Goal: Navigation & Orientation: Find specific page/section

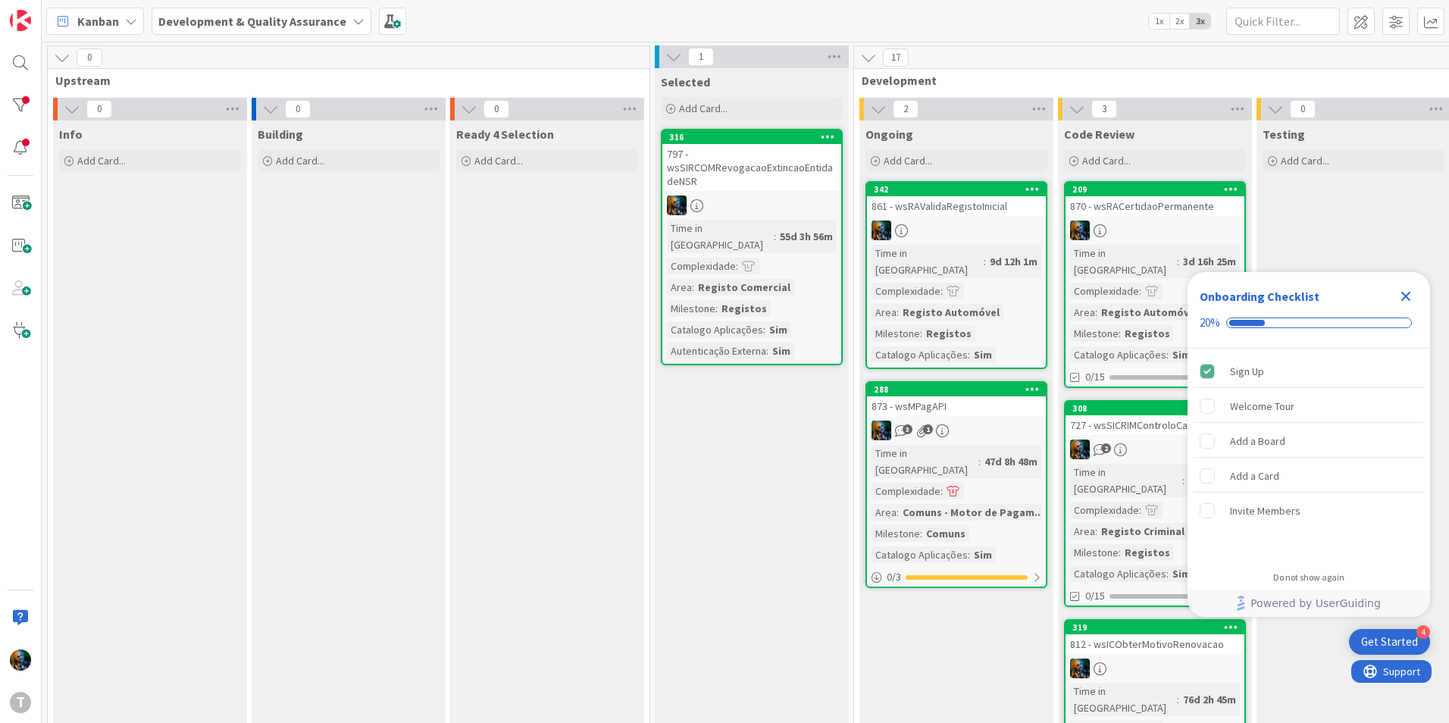
click at [1418, 294] on div "Onboarding Checklist 20%" at bounding box center [1309, 310] width 243 height 77
click at [1411, 295] on icon "Close Checklist" at bounding box center [1406, 296] width 18 height 18
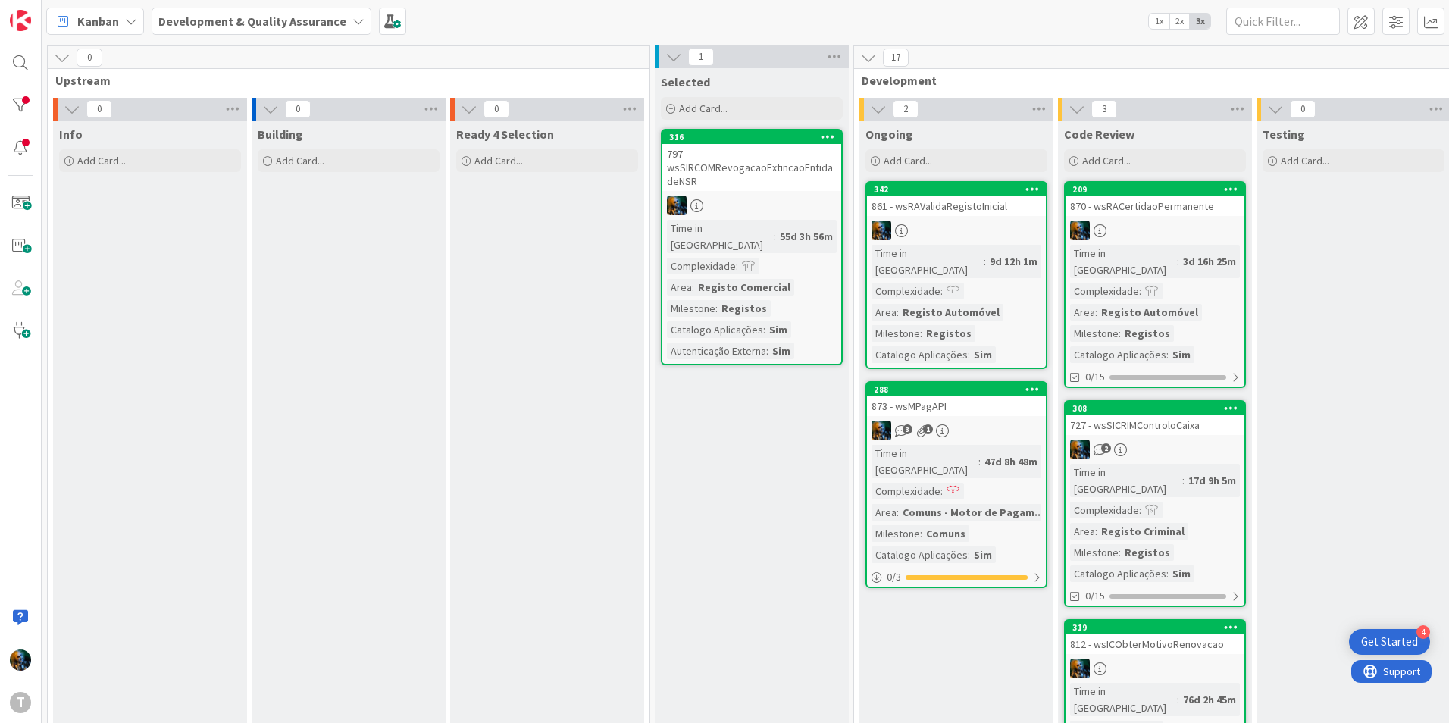
click at [1117, 221] on div at bounding box center [1155, 231] width 179 height 20
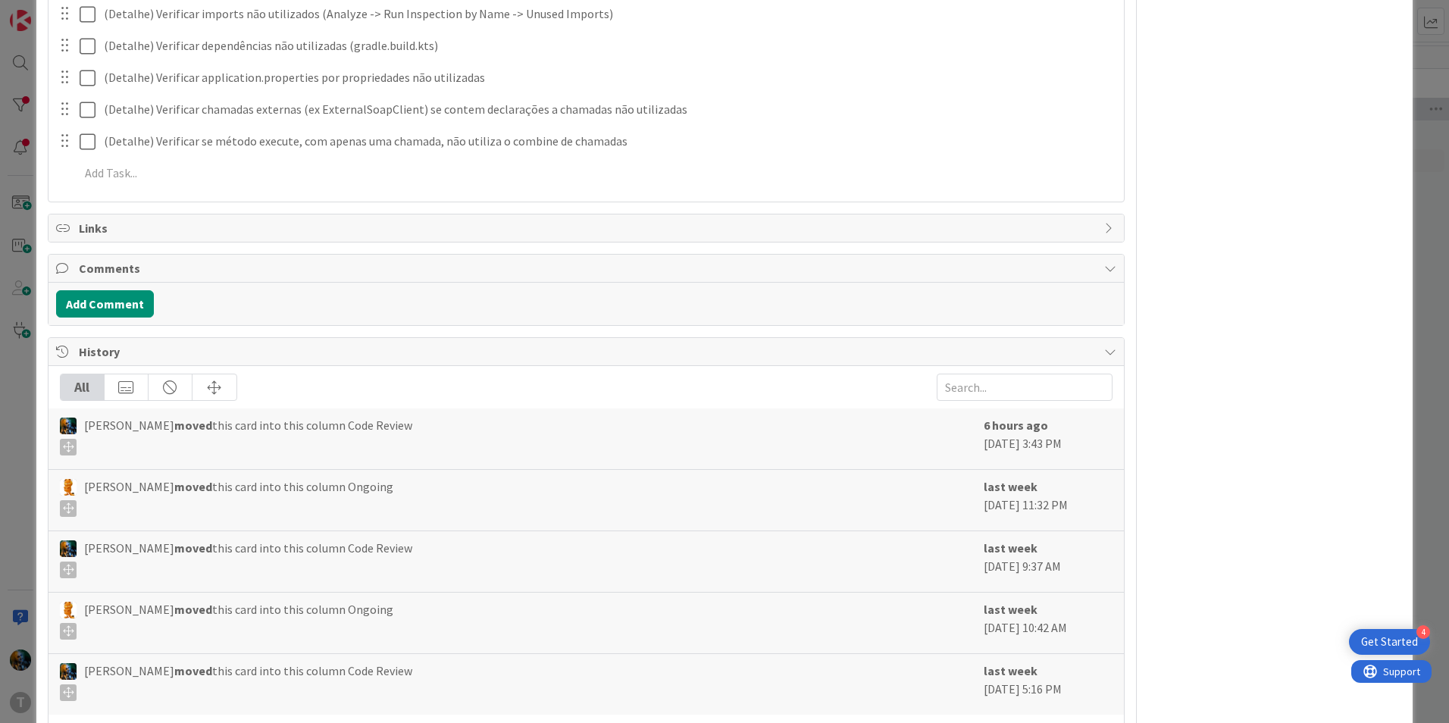
scroll to position [709, 0]
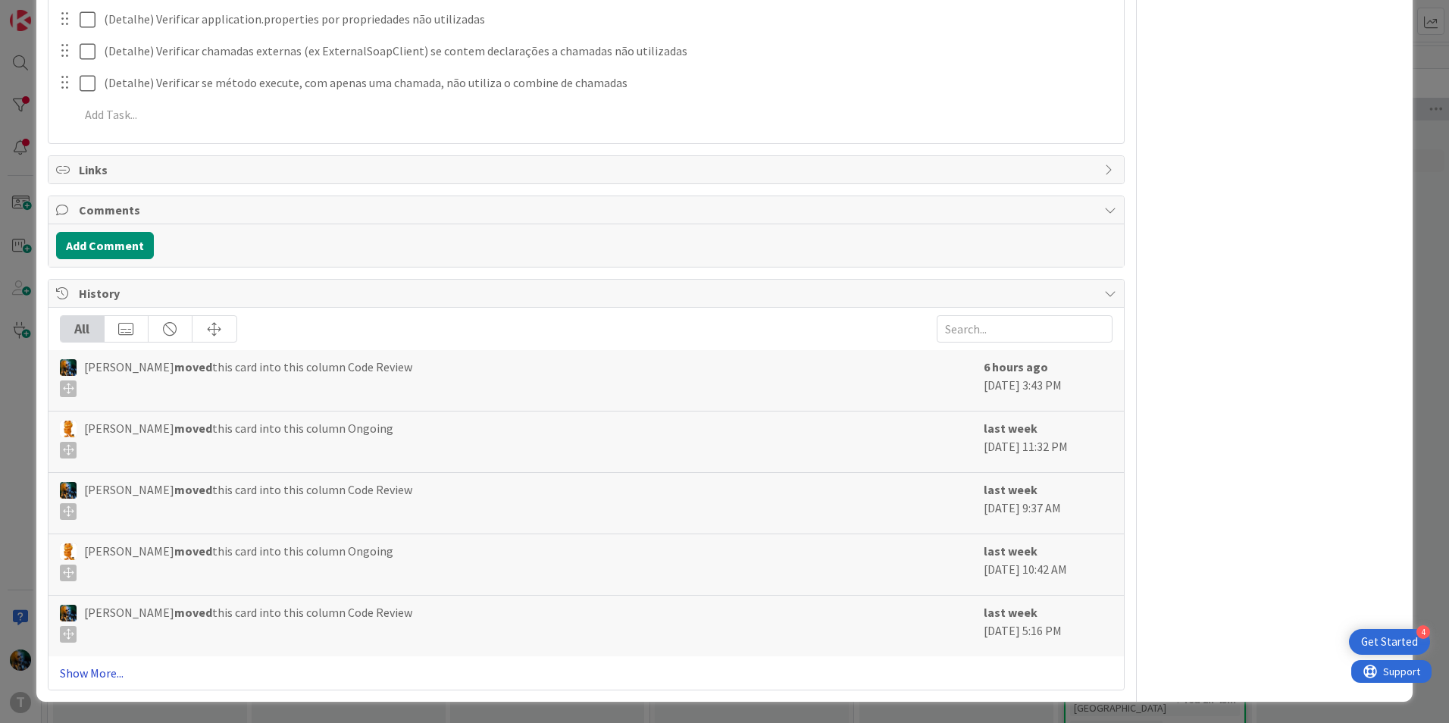
click at [108, 672] on link "Show More..." at bounding box center [586, 673] width 1053 height 18
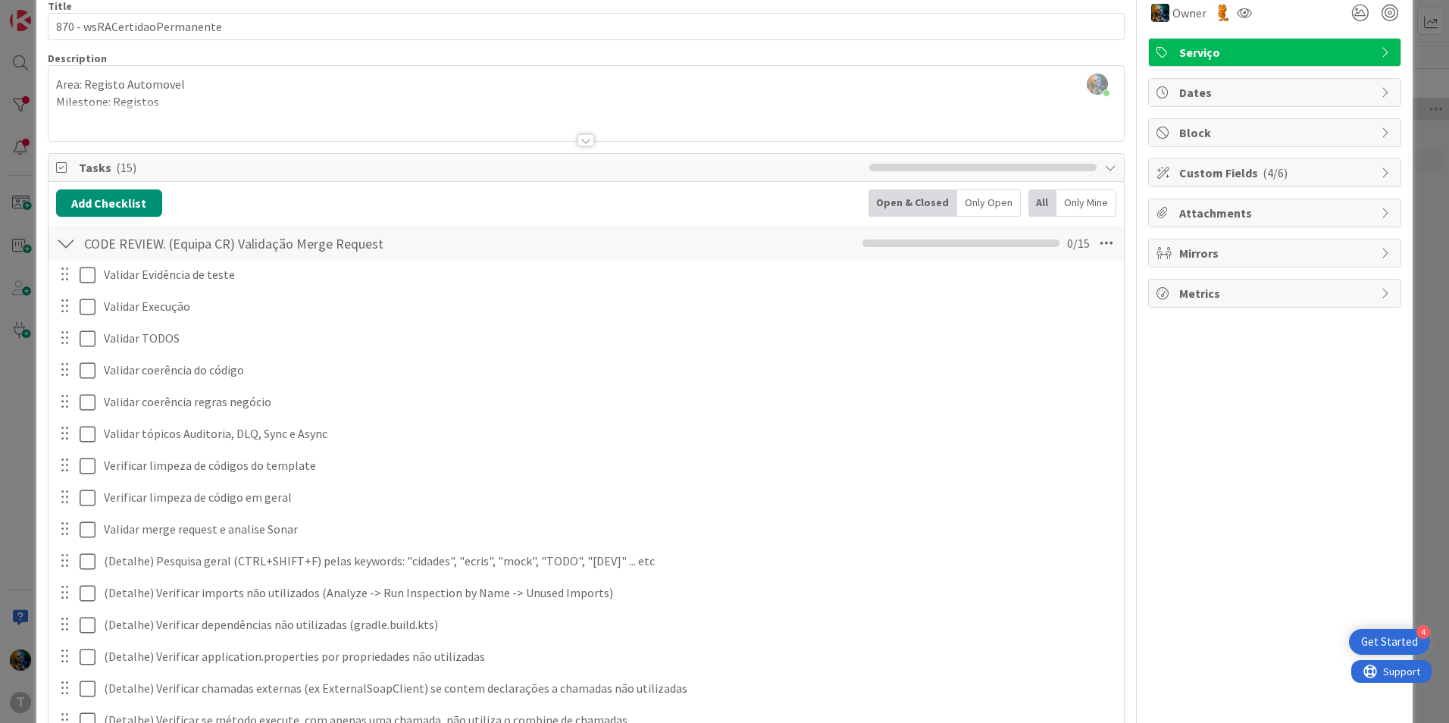
scroll to position [0, 0]
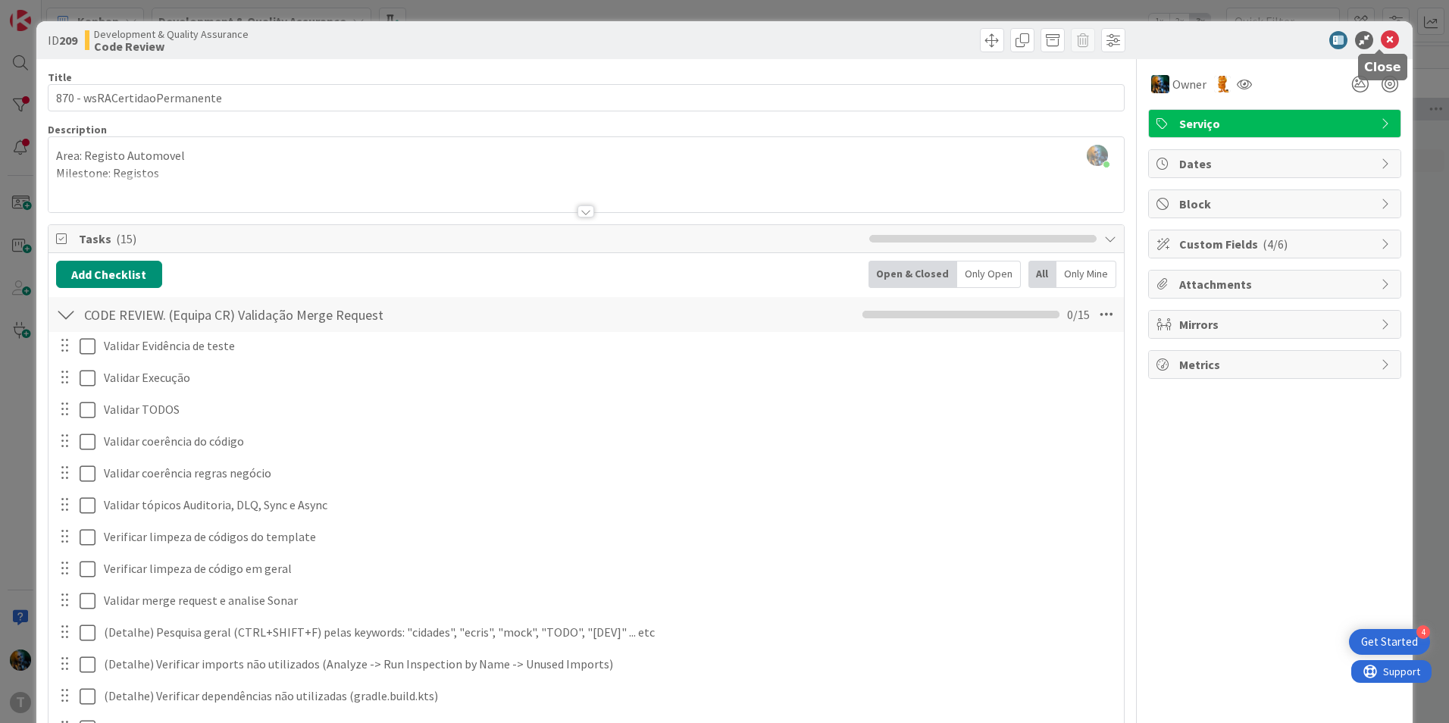
click at [1381, 33] on icon at bounding box center [1390, 40] width 18 height 18
